Goal: Transaction & Acquisition: Purchase product/service

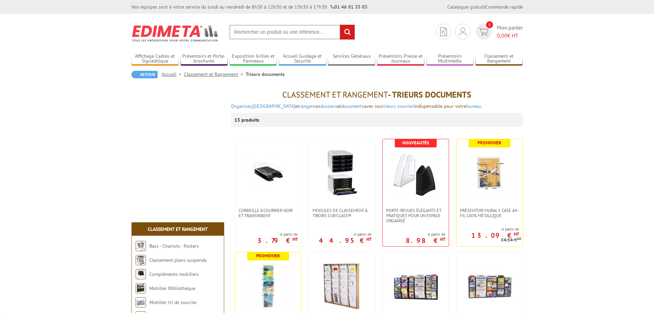
scroll to position [434, 0]
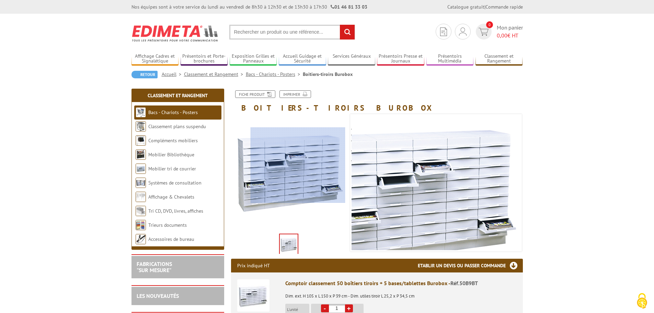
click at [298, 165] on div at bounding box center [298, 165] width 95 height 76
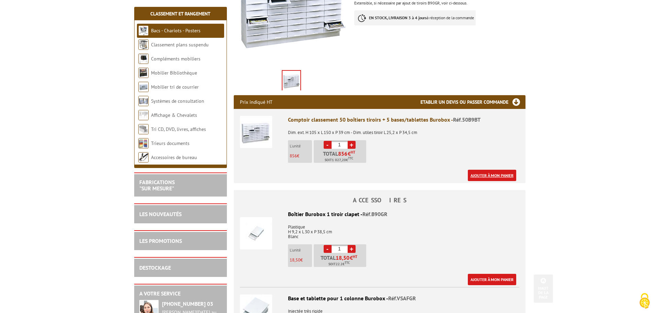
scroll to position [206, 0]
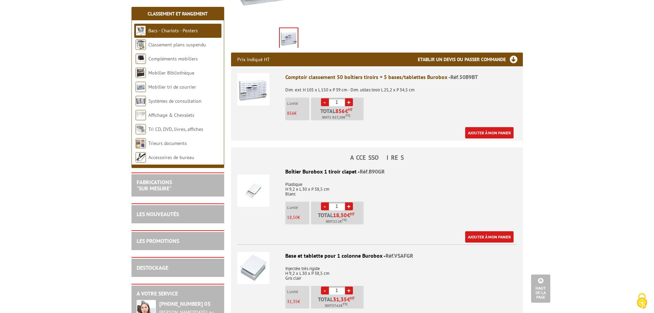
click at [486, 125] on div "Comptoir classement 50 boîtiers tiroirs + 5 bases/tablettes Burobox - Réf.50B9B…" at bounding box center [400, 105] width 231 height 65
click at [483, 129] on link "Ajouter à mon panier" at bounding box center [489, 132] width 48 height 11
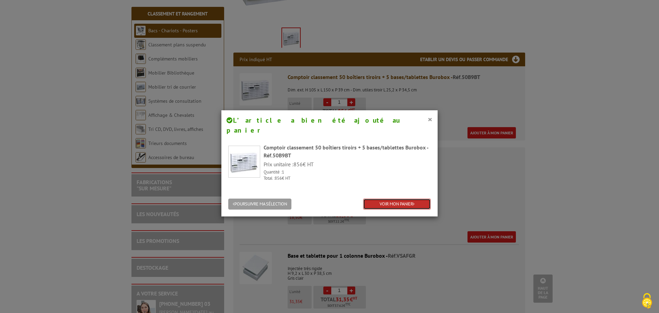
click at [385, 198] on link "VOIR MON PANIER" at bounding box center [397, 203] width 68 height 11
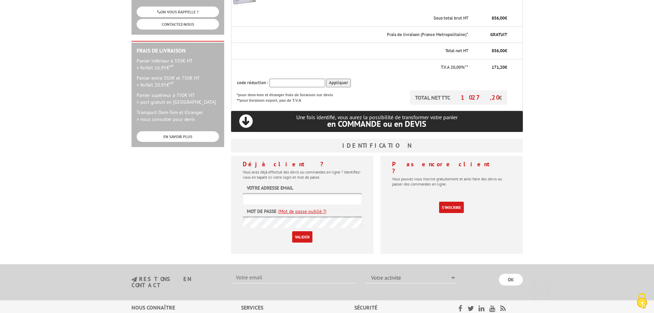
scroll to position [172, 0]
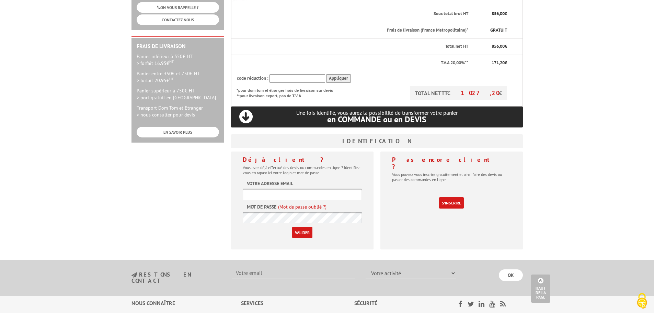
click at [453, 197] on link "S'inscrire" at bounding box center [451, 202] width 25 height 11
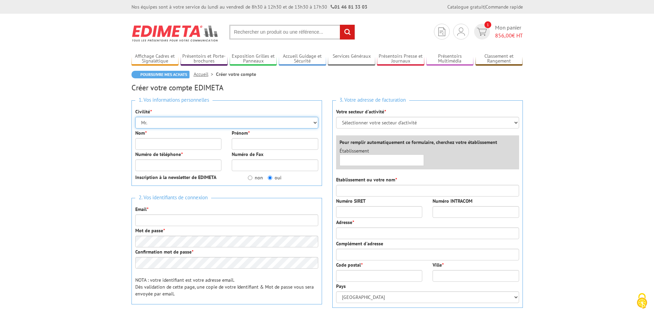
click at [168, 120] on select "Mr. Mme. Mlle." at bounding box center [226, 123] width 183 height 12
select select "Mme."
click at [135, 117] on select "Mr. Mme. Mlle." at bounding box center [226, 123] width 183 height 12
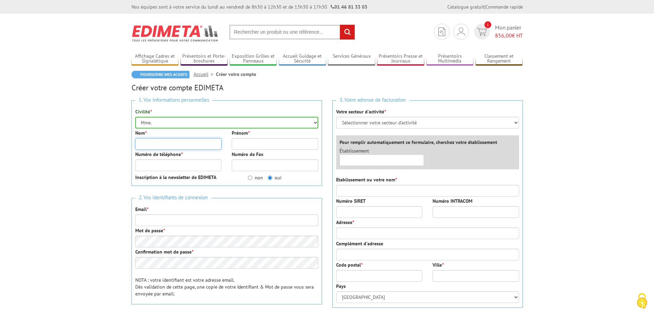
click at [168, 145] on input "Nom *" at bounding box center [178, 144] width 87 height 12
type input "[PERSON_NAME]"
type input "amandine"
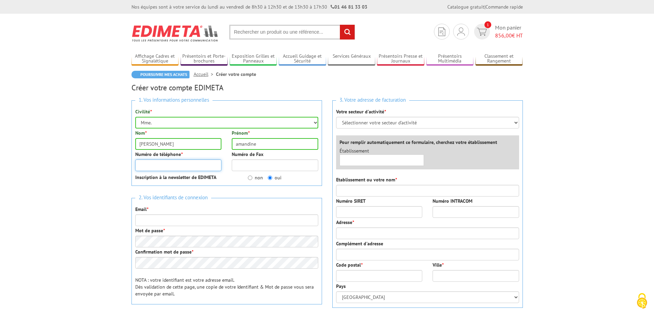
click at [170, 168] on input "Numéro de téléphone *" at bounding box center [178, 165] width 87 height 12
type input "0615021507"
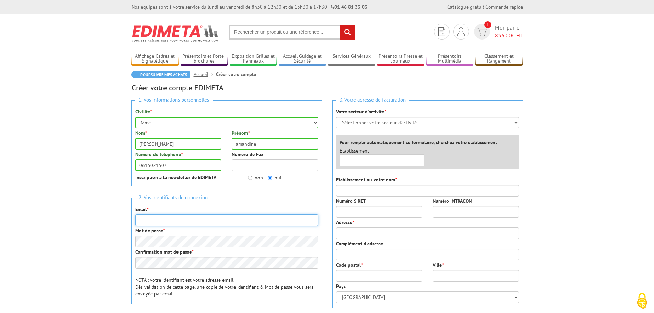
click at [169, 220] on input "Email *" at bounding box center [226, 220] width 183 height 12
type input "[EMAIL_ADDRESS][DOMAIN_NAME]"
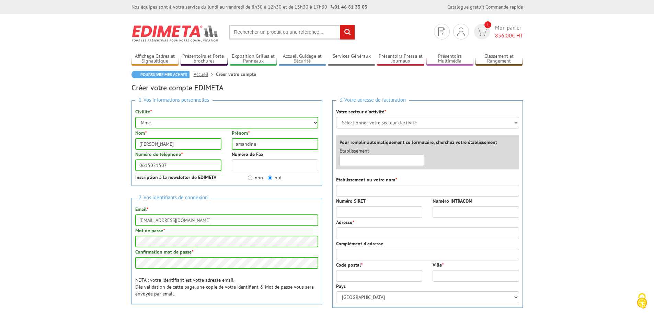
click at [358, 125] on div "3. Votre adresse de facturation Votre secteur d'activité * Sélectionner votre s…" at bounding box center [427, 203] width 191 height 207
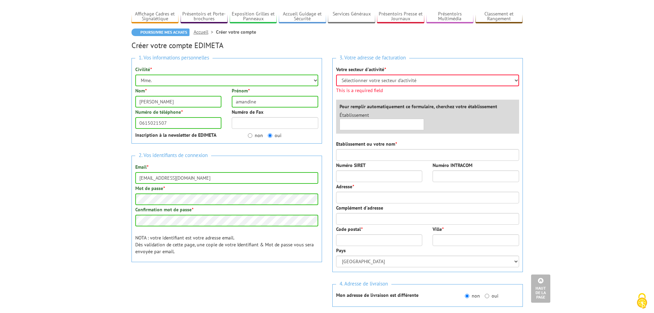
scroll to position [4, 0]
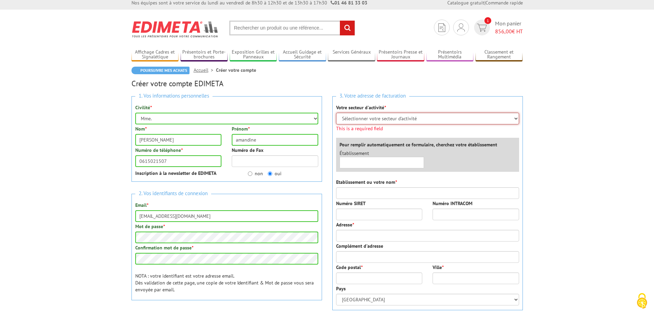
click at [365, 114] on select "Sélectionner votre secteur d'activité Administrations et collectivités Magasins…" at bounding box center [427, 119] width 183 height 12
select select "878"
click at [336, 113] on select "Sélectionner votre secteur d'activité Administrations et collectivités Magasins…" at bounding box center [427, 119] width 183 height 12
click at [361, 163] on div "Établissement ×" at bounding box center [429, 161] width 190 height 22
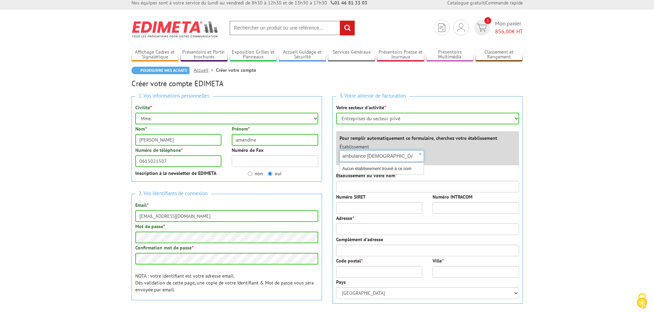
type input "ambulance sante service"
click at [344, 183] on input "Etablissement ou votre nom *" at bounding box center [427, 187] width 183 height 12
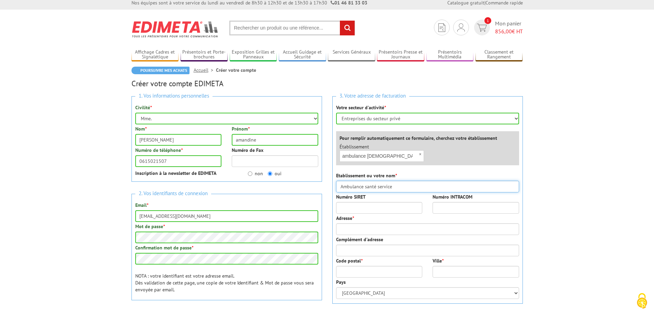
type input "Ambulance santé service"
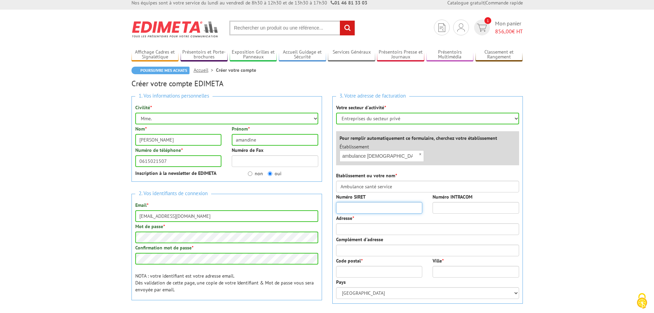
click at [369, 208] on input "Numéro SIRET" at bounding box center [379, 208] width 87 height 12
type input "40538093200054"
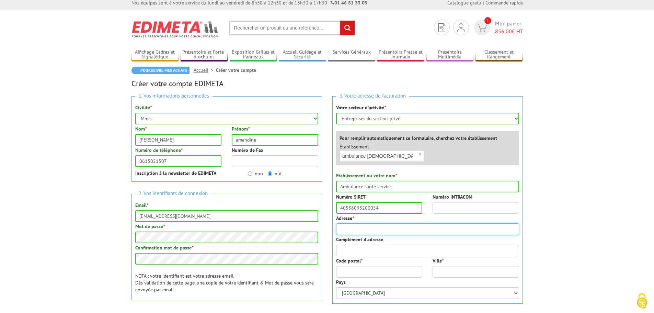
click at [357, 229] on input "Adresse *" at bounding box center [427, 229] width 183 height 12
type input "592 rue de saint die"
click at [360, 275] on input "Code postal *" at bounding box center [379, 272] width 87 height 12
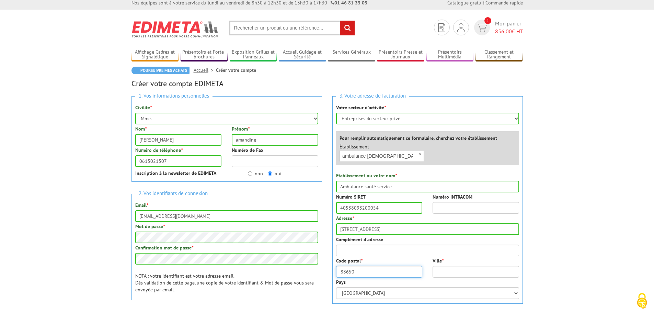
type input "88650"
click at [442, 274] on input "Ville *" at bounding box center [476, 272] width 87 height 12
type input "anould"
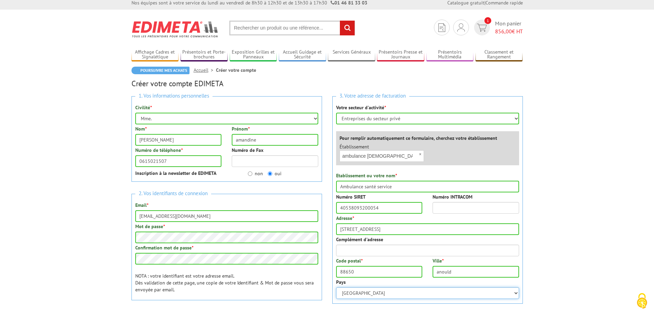
click at [406, 292] on select "Afghanistan Afrique du Sud Albanie Algérie Allemagne American Samoa Andorre Ang…" at bounding box center [427, 293] width 183 height 12
click at [577, 220] on body "Nos équipes sont à votre service du lundi au vendredi de 8h30 à 12h30 et de 13h…" at bounding box center [327, 310] width 654 height 629
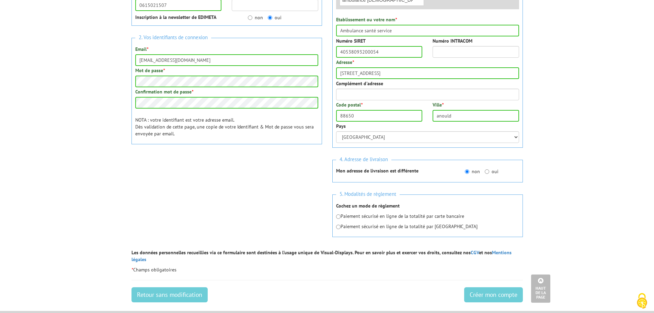
scroll to position [176, 0]
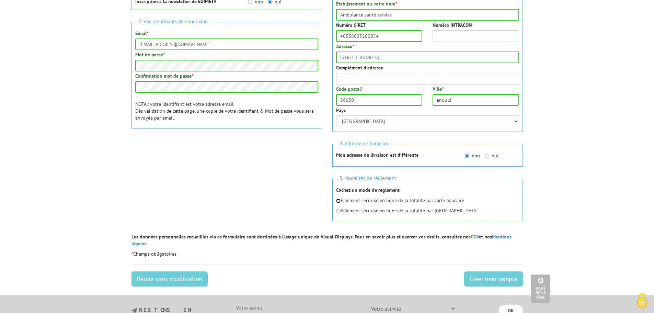
click at [339, 203] on input "radio" at bounding box center [338, 200] width 4 height 4
radio input "true"
drag, startPoint x: 505, startPoint y: 269, endPoint x: 501, endPoint y: 269, distance: 3.8
click at [505, 271] on input "Créer mon compte" at bounding box center [493, 278] width 59 height 15
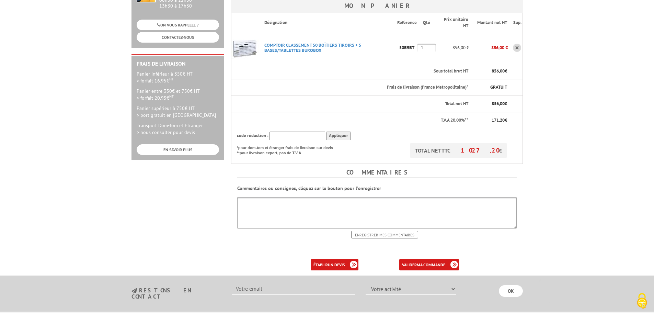
scroll to position [172, 0]
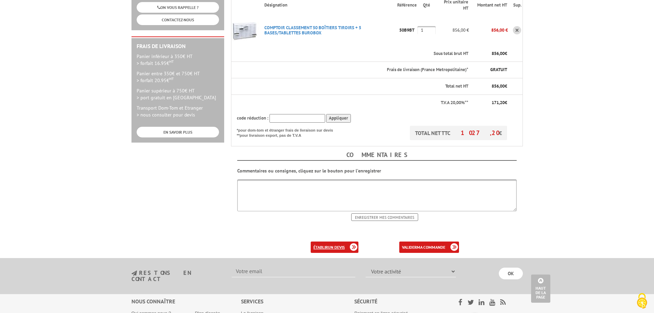
click at [338, 245] on b "un devis" at bounding box center [336, 247] width 17 height 5
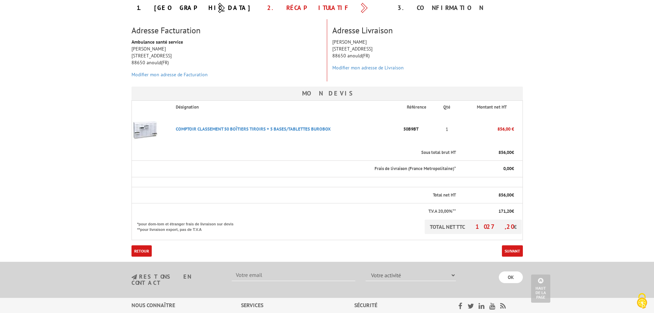
scroll to position [34, 0]
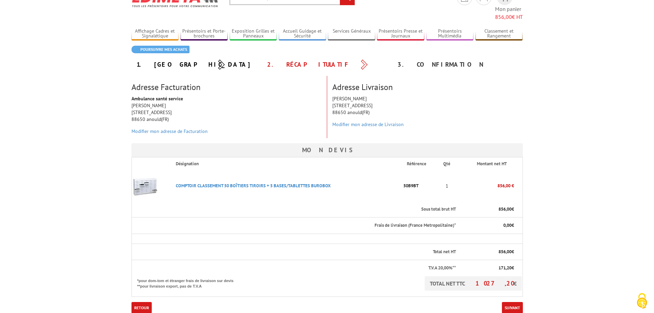
click at [544, 171] on body "Nos équipes sont à votre service du [DATE] au [DATE] de 8h30 à 12h30 et de 13h3…" at bounding box center [327, 221] width 654 height 511
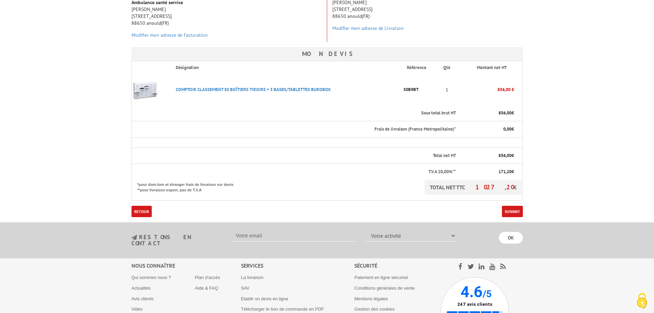
scroll to position [172, 0]
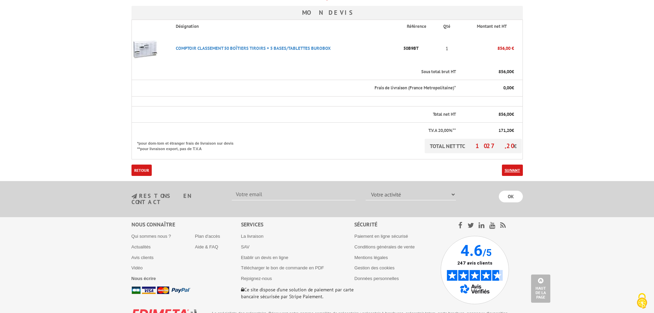
click at [513, 164] on link "Suivant" at bounding box center [512, 169] width 21 height 11
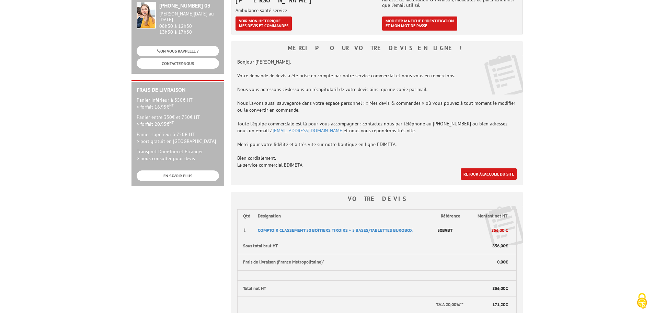
scroll to position [172, 0]
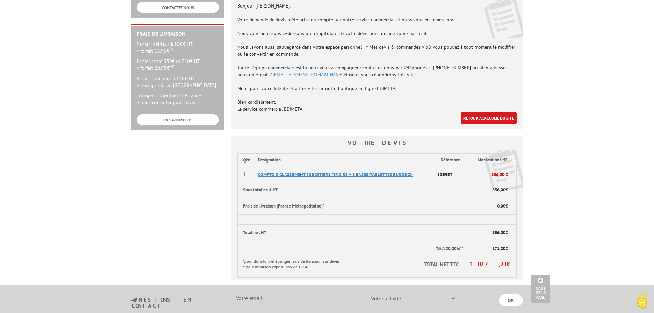
click at [366, 172] on span "COMPTOIR CLASSEMENT 50 BOîTIERS TIROIRS + 5 BASES/TABLETTES BUROBOX" at bounding box center [335, 174] width 155 height 6
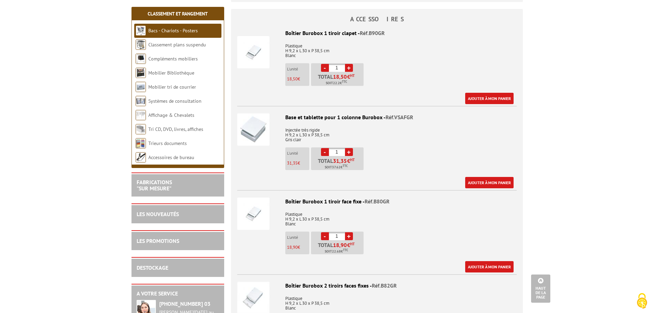
scroll to position [309, 0]
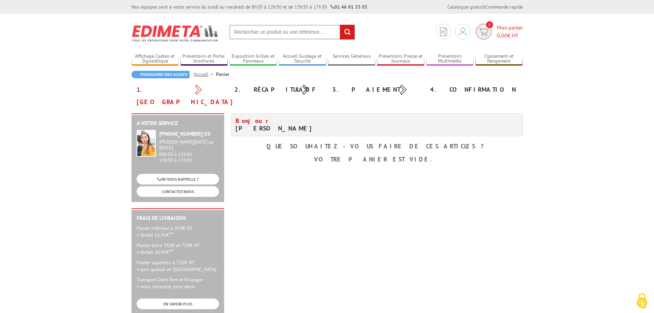
click at [507, 26] on span "Mon panier 0,00 € HT" at bounding box center [510, 32] width 26 height 16
click at [453, 56] on link "Mes devis & commandes" at bounding box center [463, 55] width 73 height 8
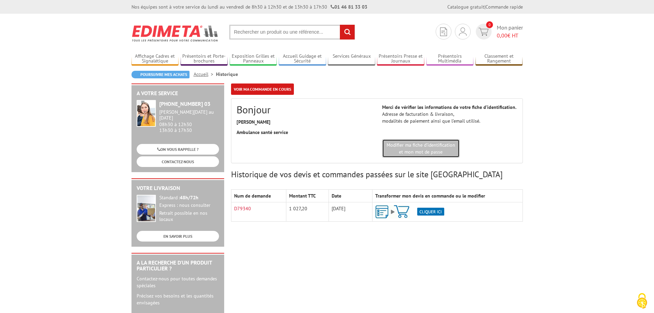
click at [427, 147] on link "Modifier ma fiche d'identification et mon mot de passe" at bounding box center [421, 148] width 78 height 19
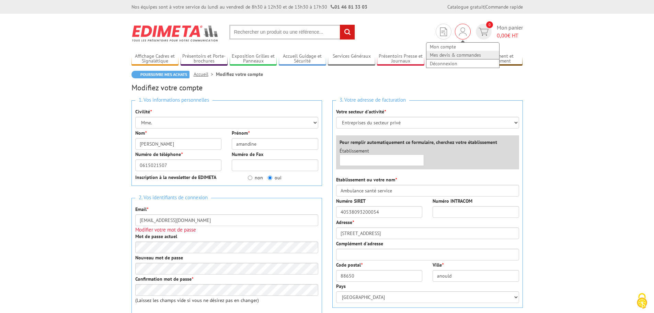
click at [448, 54] on link "Mes devis & commandes" at bounding box center [463, 55] width 73 height 8
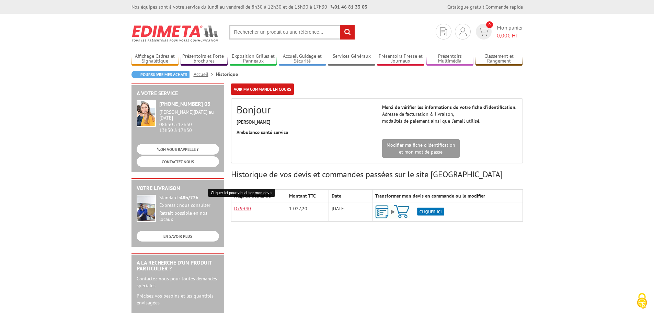
click at [243, 208] on link "D79340" at bounding box center [242, 208] width 17 height 6
click at [240, 209] on link "D79340" at bounding box center [242, 208] width 17 height 6
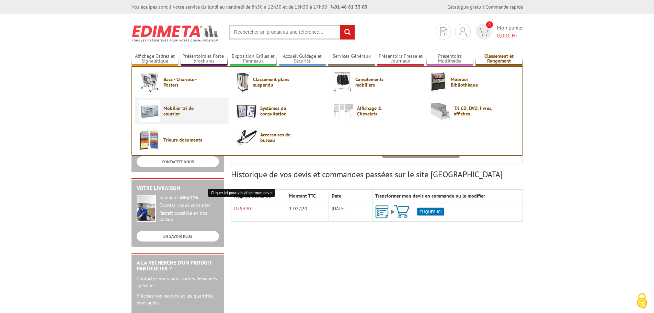
click at [173, 109] on span "Mobilier tri de courrier" at bounding box center [183, 110] width 41 height 11
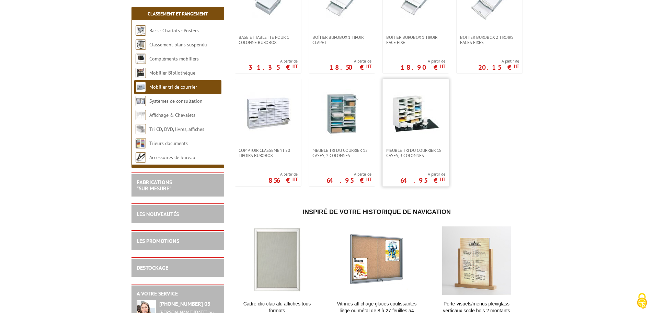
scroll to position [180, 0]
click at [269, 111] on img at bounding box center [268, 113] width 48 height 48
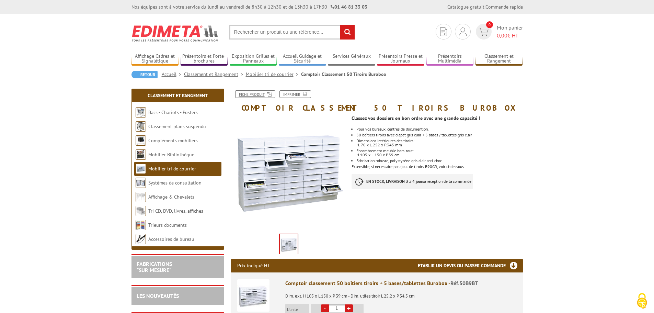
click at [260, 94] on link "Fiche produit" at bounding box center [255, 94] width 40 height 8
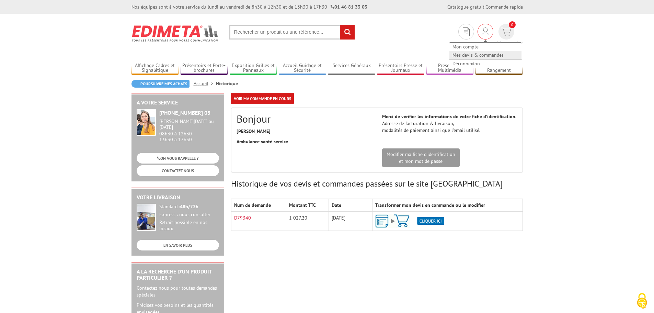
click at [451, 54] on link "Mes devis & commandes" at bounding box center [485, 55] width 73 height 8
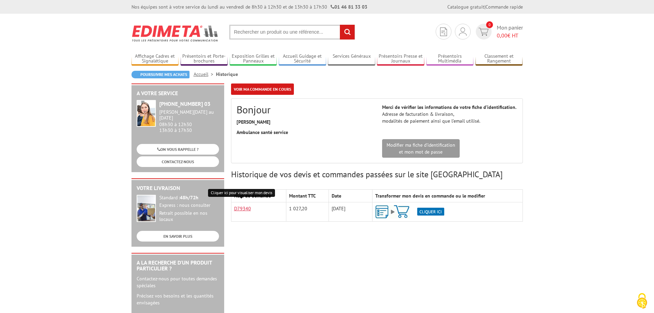
click at [247, 210] on link "D79340" at bounding box center [242, 208] width 17 height 6
click at [381, 212] on img at bounding box center [409, 211] width 69 height 13
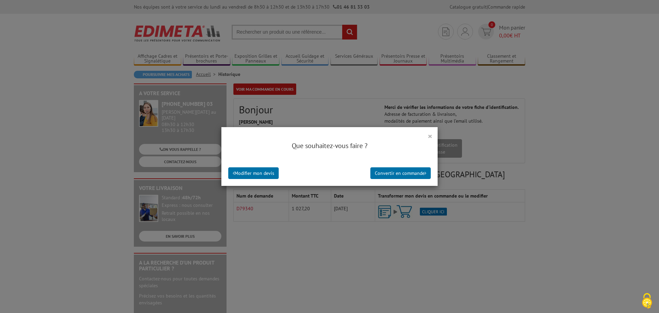
click at [429, 134] on button "×" at bounding box center [430, 136] width 5 height 9
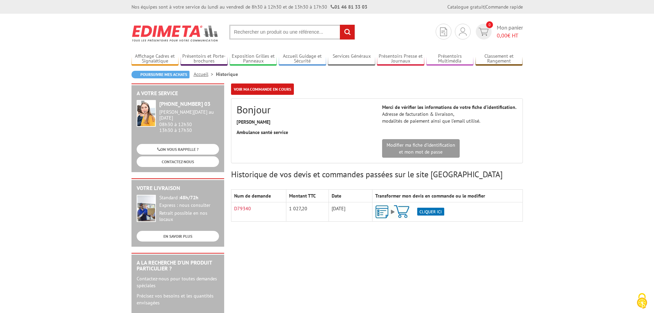
click at [254, 206] on td "D79340" at bounding box center [258, 211] width 55 height 19
click at [267, 90] on link "Voir ma commande en cours" at bounding box center [262, 88] width 63 height 11
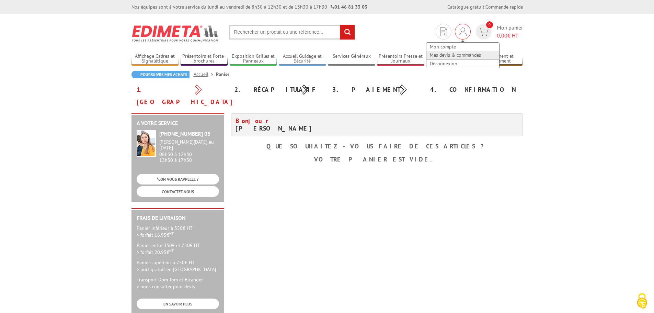
click at [454, 56] on link "Mes devis & commandes" at bounding box center [463, 55] width 73 height 8
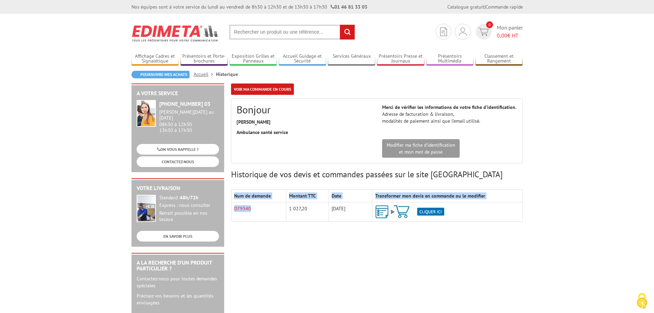
drag, startPoint x: 253, startPoint y: 208, endPoint x: 229, endPoint y: 208, distance: 24.0
click at [229, 208] on div "Voir ma commande en cours Bonjour Mme. simon amandine Ambulance santé service A…" at bounding box center [377, 157] width 299 height 148
copy div "Num de demande Montant TTC Date Transformer mon devis en commande ou le modifie…"
click at [260, 34] on input "text" at bounding box center [292, 32] width 126 height 15
paste input "Num de demande Montant TTC Date Transformer mon devis en commande ou le modifie…"
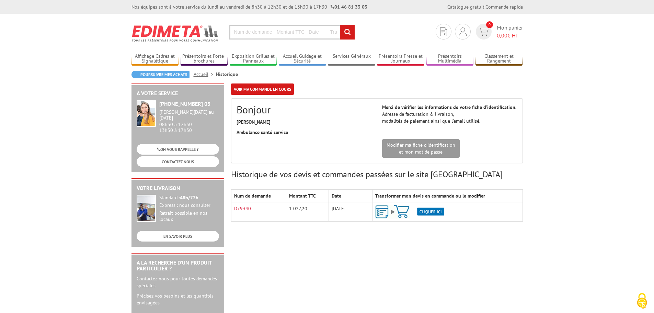
scroll to position [0, 123]
click at [251, 31] on input "Num de demande Montant TTC Date Transformer mon devis en commande ou le modifie…" at bounding box center [292, 32] width 126 height 15
paste input "Num de demande Montant TTC Date Transformer mon devis en commande ou le modifie…"
click at [265, 33] on input "Num de demande Montant TTC Date Transformer mon de Num de demande Montant TTC D…" at bounding box center [292, 32] width 126 height 15
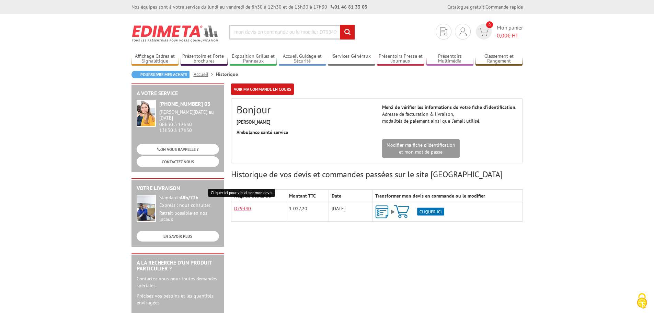
scroll to position [0, 0]
click at [248, 211] on link "D79340" at bounding box center [242, 208] width 17 height 6
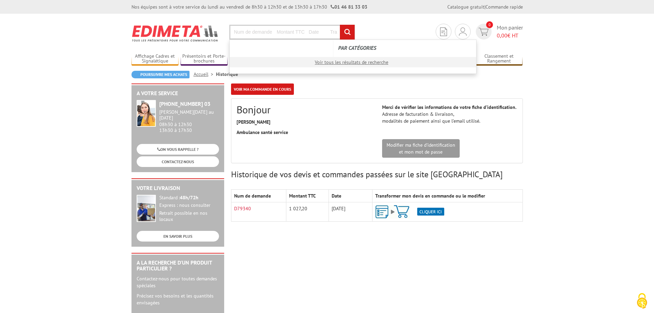
click at [256, 32] on input "Num de demande Montant TTC Date Transformer mon de Num de demande Montant TTC D…" at bounding box center [292, 32] width 126 height 15
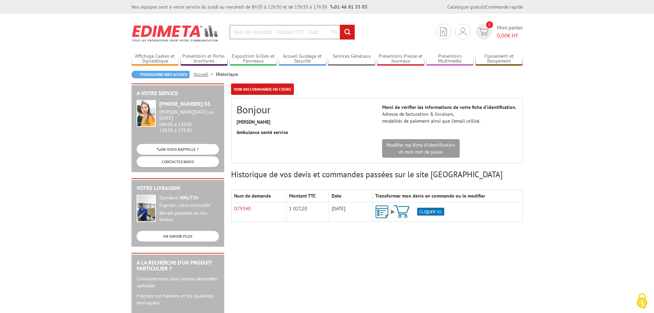
paste input "50B9BT"
click at [247, 30] on input "Num de d50B9BTemande Montant TTC Date Transformer mon de Num de demande Montant…" at bounding box center [292, 32] width 126 height 15
drag, startPoint x: 299, startPoint y: 32, endPoint x: 220, endPoint y: 37, distance: 79.2
click at [220, 37] on section "Mon compte Mes devis & commandes Déconnexion 0 Mon panier 0,00 € HT rechercher" at bounding box center [327, 30] width 391 height 32
paste input "50B9BT"
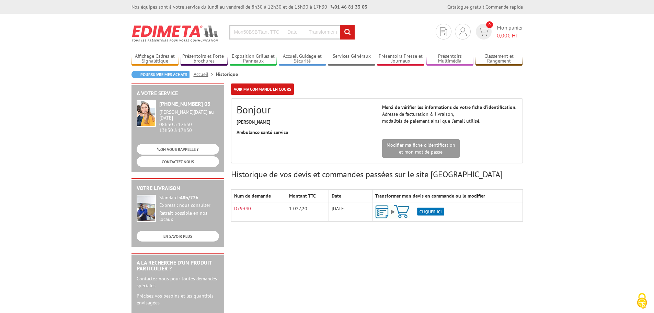
type input "Mon50B9BTtant TTC Date Transformer mon de Num de demande Montant TTC Date Trans…"
click at [340, 25] on input "rechercher" at bounding box center [347, 32] width 15 height 15
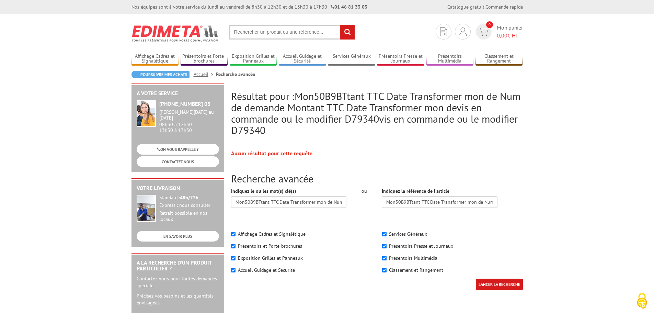
click at [278, 35] on input "text" at bounding box center [292, 32] width 126 height 15
click at [254, 34] on input "text" at bounding box center [292, 32] width 126 height 15
paste input "COMPTOIR CLASSEMENT 50 BOîTIERS TIROIRS + 5 BASES/TABLETTES BUROBOX"
type input "COMPTOIR CLASSEMENT 50 BOîTIERS TIROIRS + 5 BASES/TABLETTES BUROBOX"
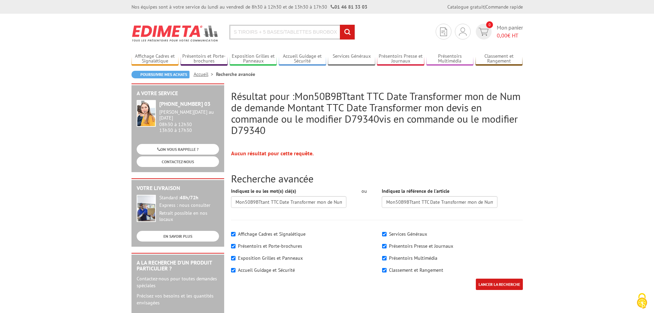
click at [340, 25] on input "rechercher" at bounding box center [347, 32] width 15 height 15
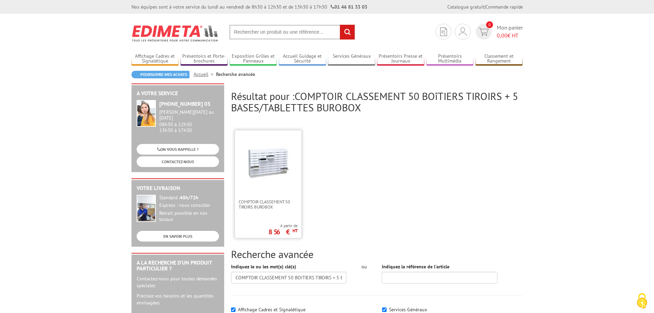
click at [269, 168] on img at bounding box center [268, 163] width 45 height 45
